Goal: Task Accomplishment & Management: Use online tool/utility

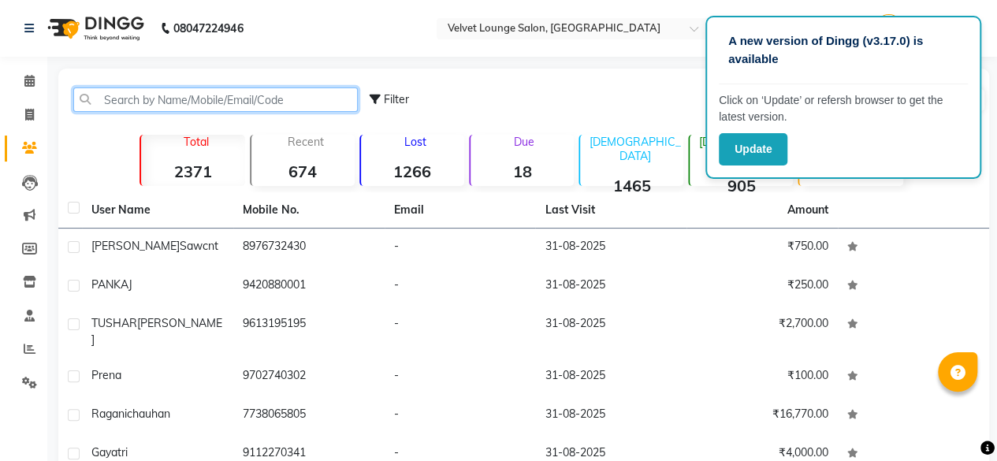
click at [219, 102] on input "text" at bounding box center [215, 99] width 284 height 24
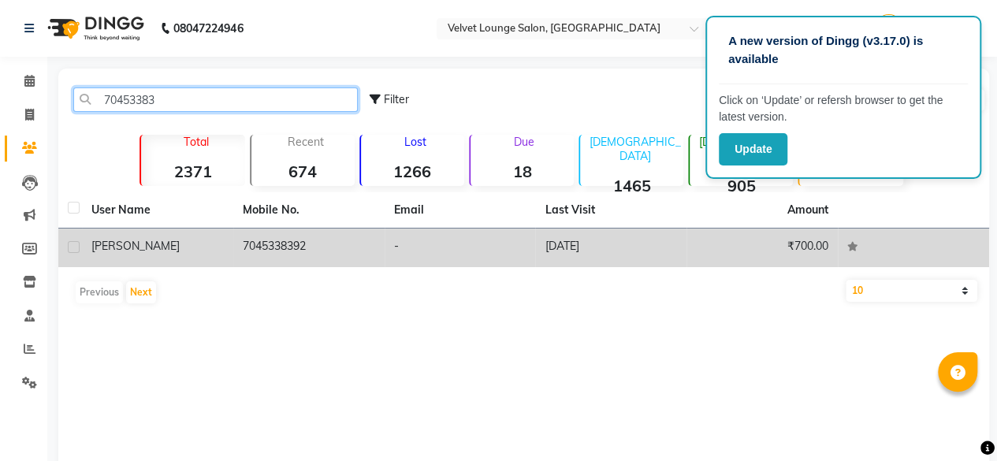
type input "70453383"
click at [526, 255] on td "-" at bounding box center [460, 248] width 151 height 39
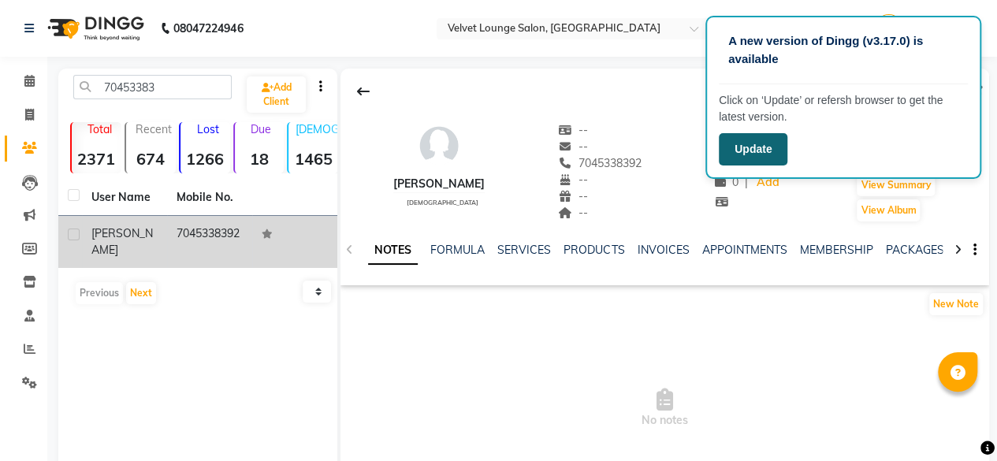
click at [760, 143] on button "Update" at bounding box center [753, 149] width 69 height 32
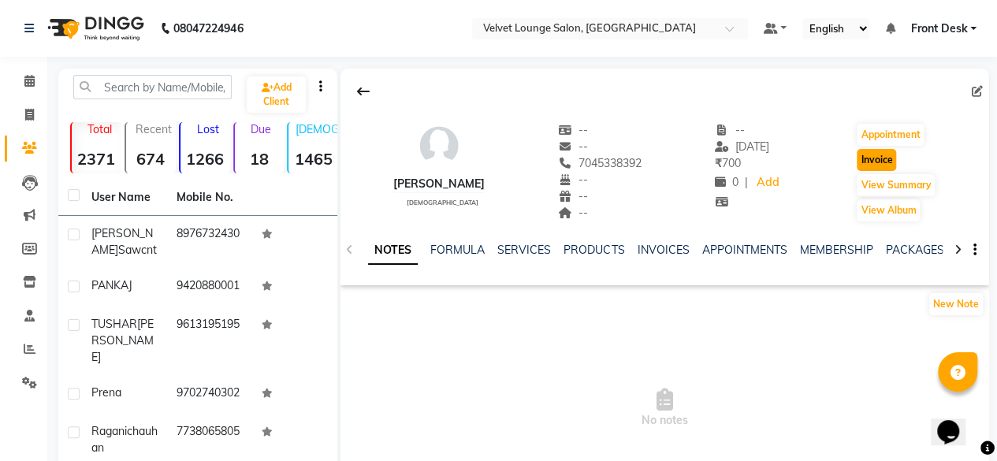
click at [865, 168] on button "Invoice" at bounding box center [876, 160] width 39 height 22
select select "5962"
select select "service"
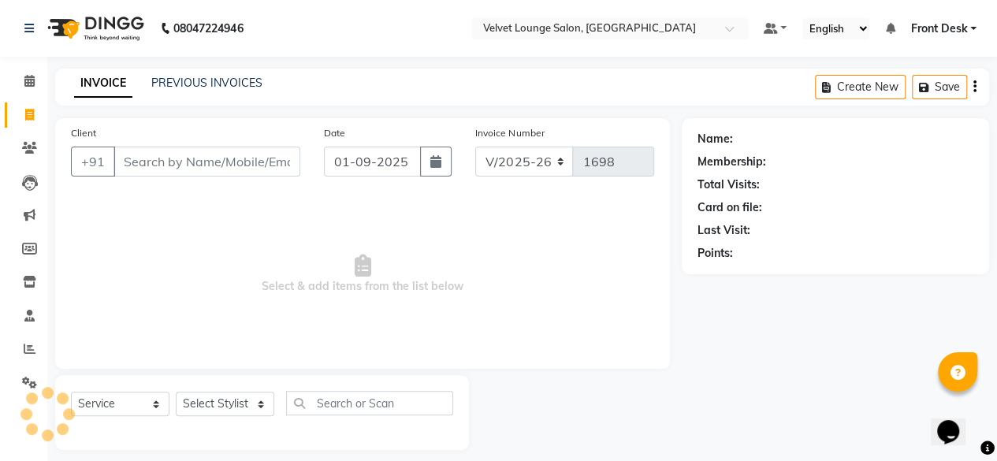
scroll to position [12, 0]
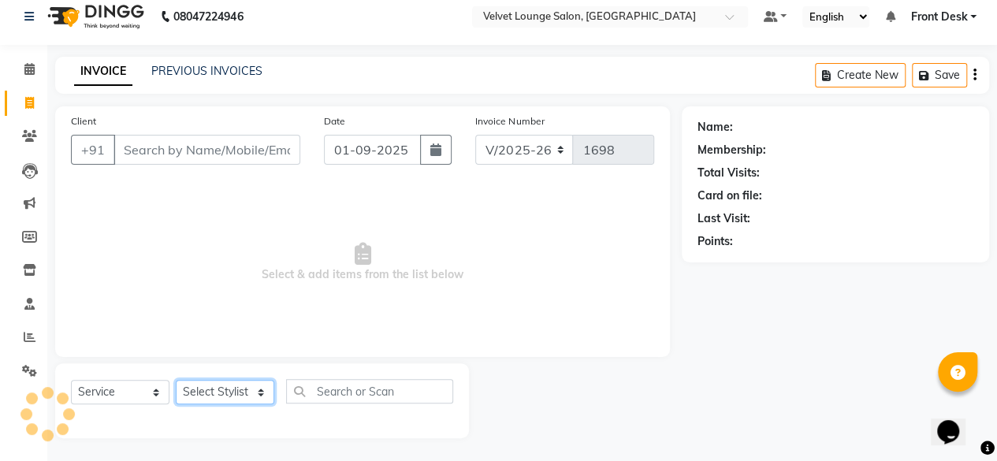
click at [218, 396] on select "Select Stylist" at bounding box center [225, 392] width 99 height 24
type input "7045338392"
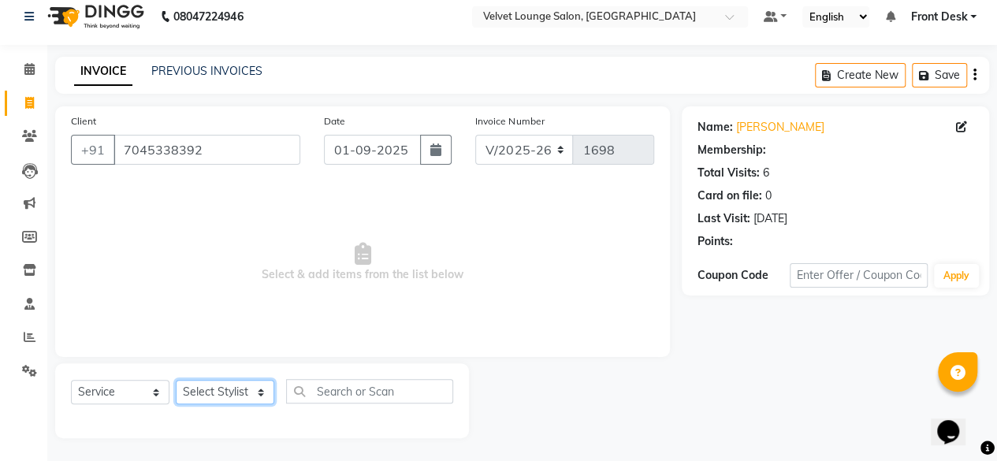
click at [218, 396] on select "Select Stylist [PERSON_NAME] [PERSON_NAME] [PERSON_NAME] Front Desk Jaya jyoti …" at bounding box center [225, 392] width 99 height 24
select select "50611"
click at [176, 380] on select "Select Stylist [PERSON_NAME] [PERSON_NAME] [PERSON_NAME] Front Desk Jaya jyoti …" at bounding box center [225, 392] width 99 height 24
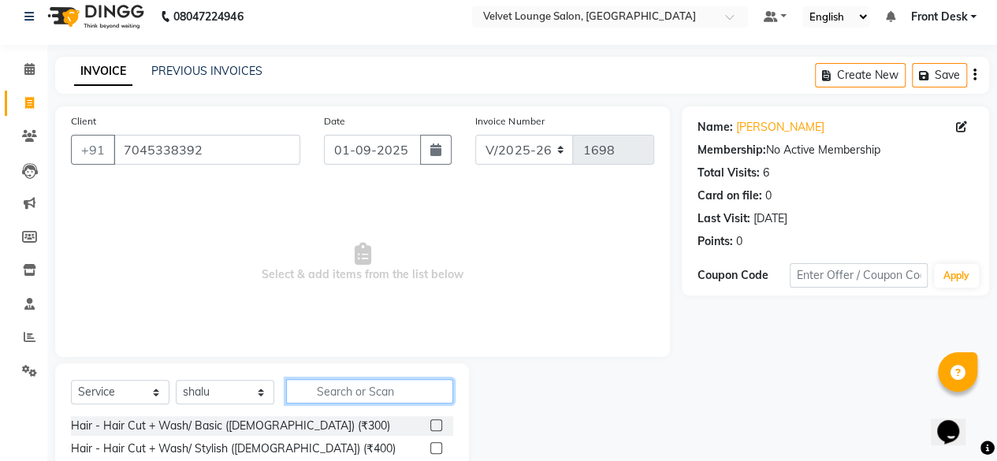
click at [389, 391] on input "text" at bounding box center [369, 391] width 167 height 24
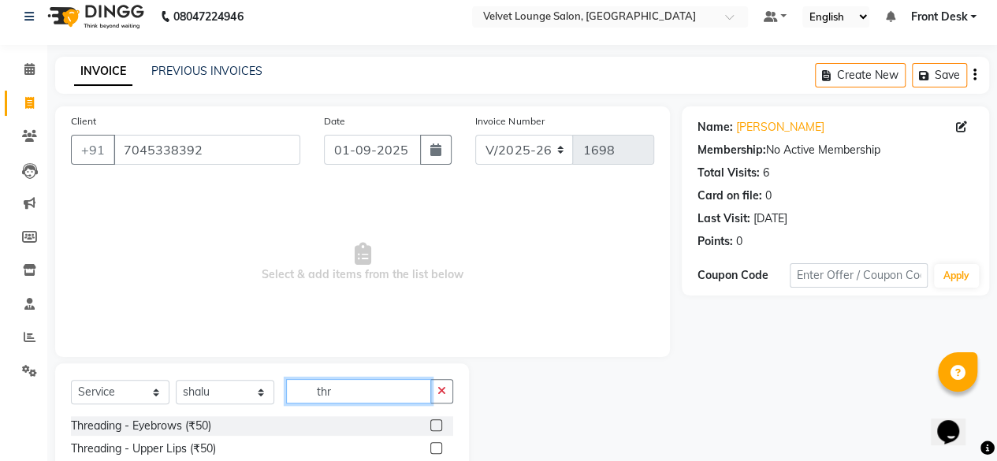
type input "thr"
click at [430, 423] on label at bounding box center [436, 425] width 12 height 12
click at [430, 423] on input "checkbox" at bounding box center [435, 426] width 10 height 10
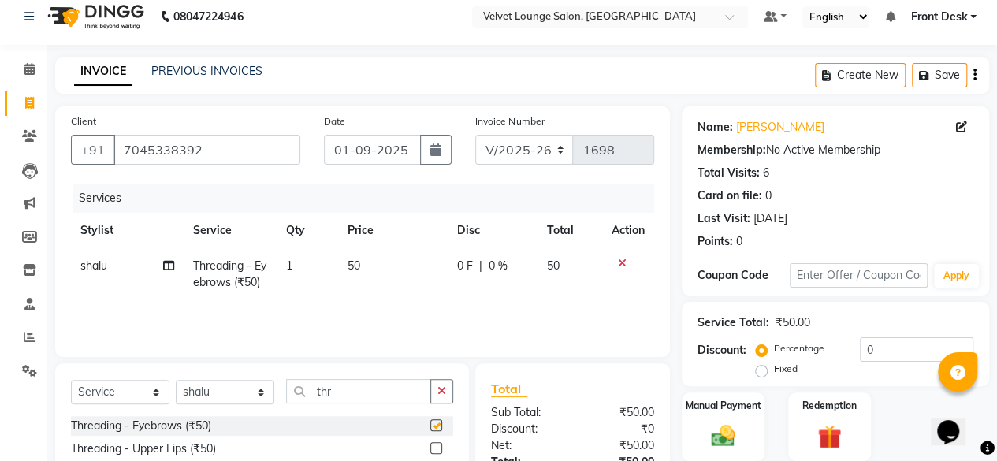
checkbox input "false"
click at [357, 266] on span "50" at bounding box center [354, 265] width 13 height 14
select select "50611"
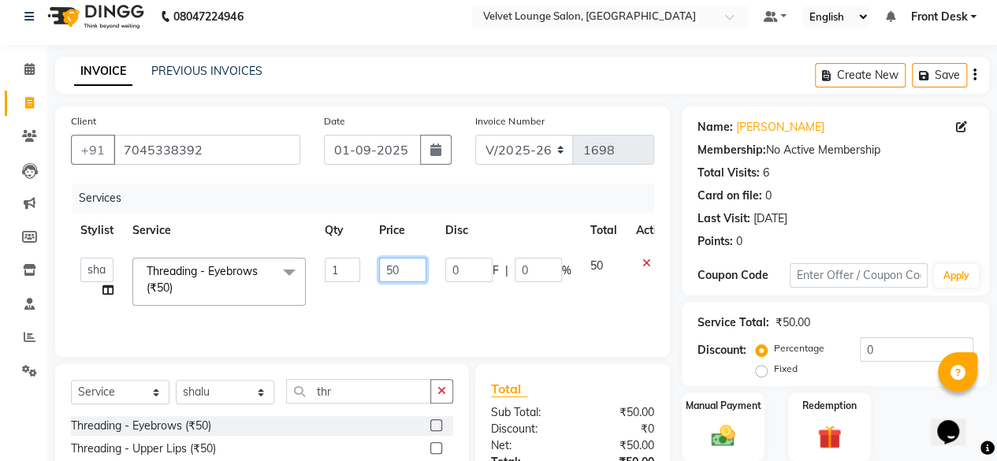
click at [389, 270] on input "50" at bounding box center [402, 270] width 47 height 24
type input "30"
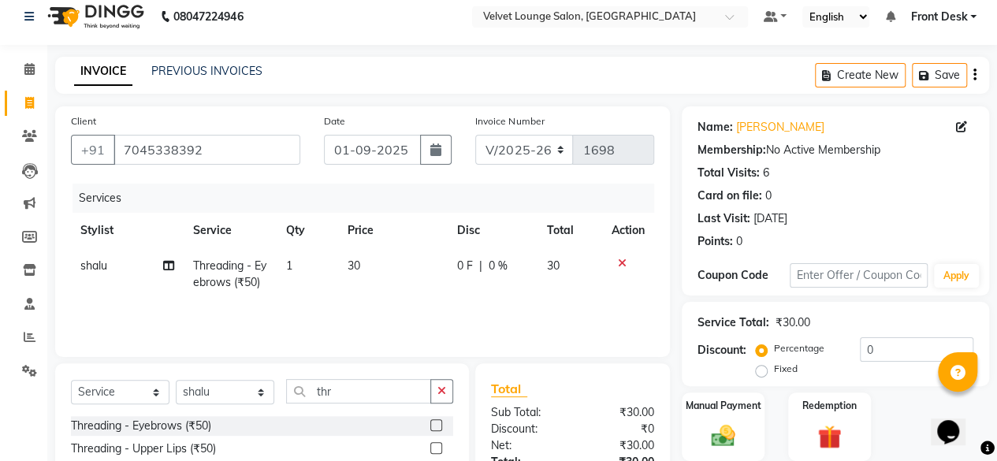
click at [298, 265] on td "1" at bounding box center [307, 274] width 61 height 52
select select "50611"
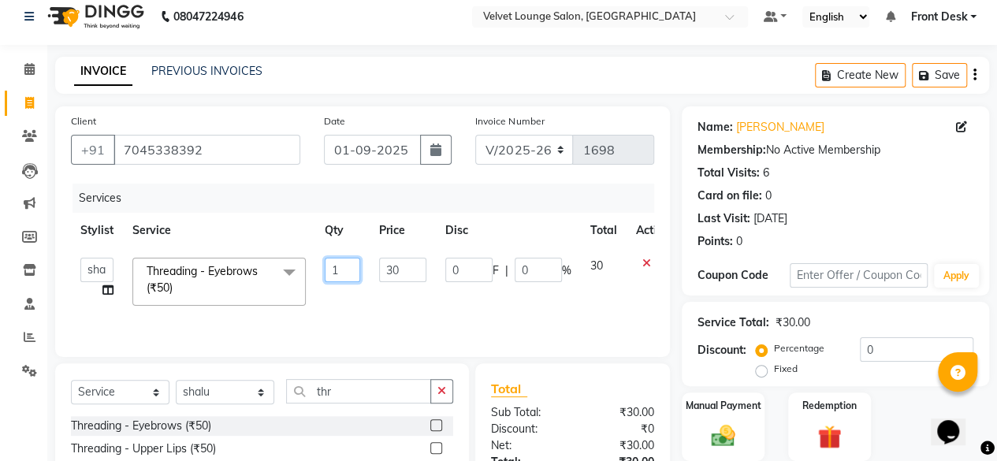
click at [345, 277] on input "1" at bounding box center [342, 270] width 35 height 24
type input "2"
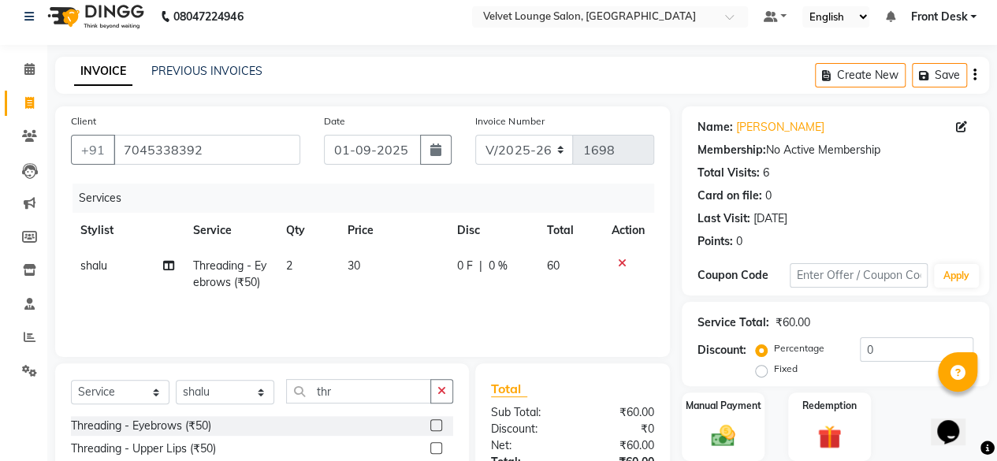
click at [640, 384] on div "Total" at bounding box center [572, 388] width 163 height 19
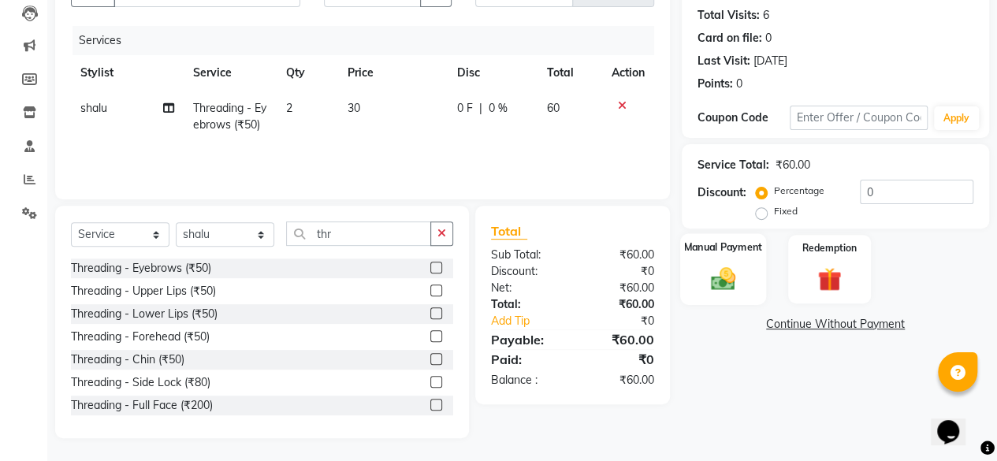
click at [725, 274] on img at bounding box center [723, 278] width 40 height 28
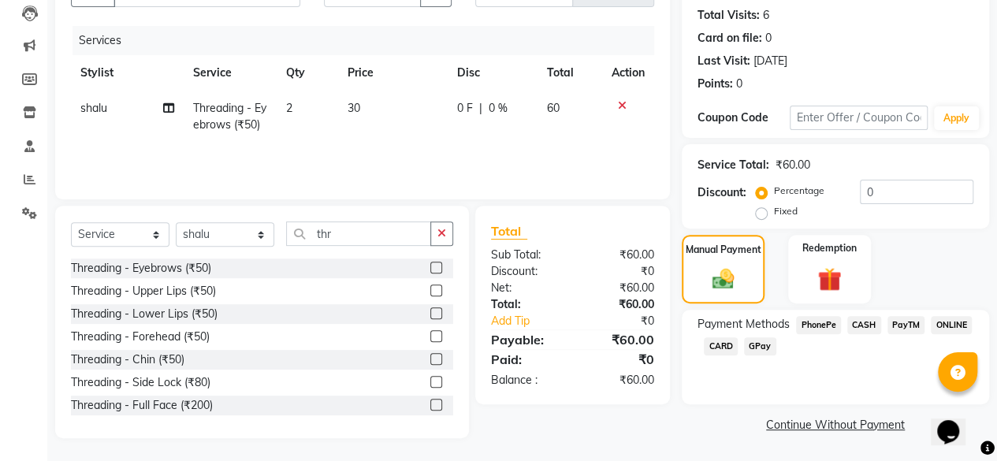
click at [820, 325] on span "PhonePe" at bounding box center [818, 325] width 45 height 18
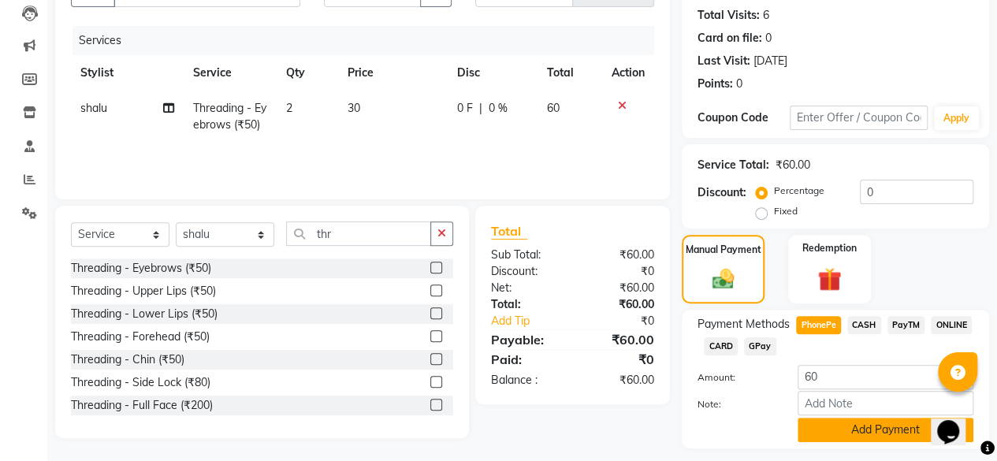
click at [878, 436] on button "Add Payment" at bounding box center [885, 430] width 176 height 24
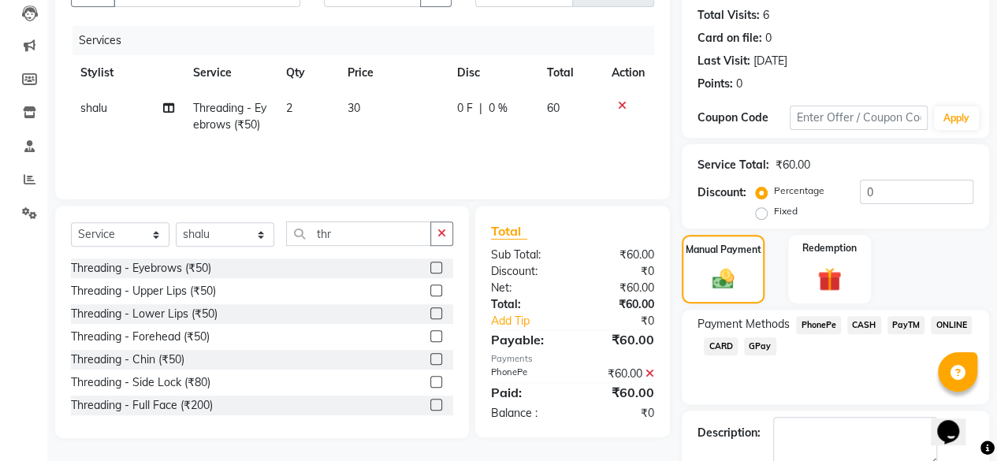
scroll to position [255, 0]
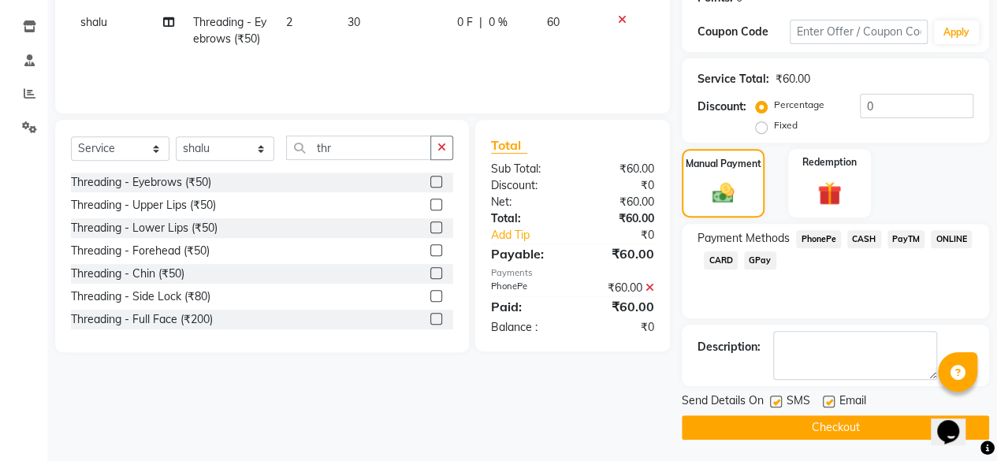
click at [920, 415] on button "Checkout" at bounding box center [835, 427] width 307 height 24
